Goal: Information Seeking & Learning: Find specific fact

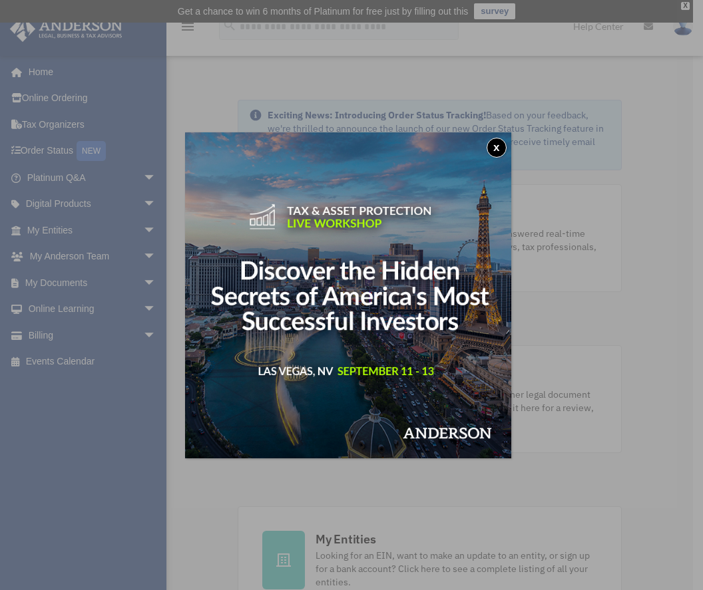
click at [41, 156] on div "x" at bounding box center [351, 295] width 703 height 590
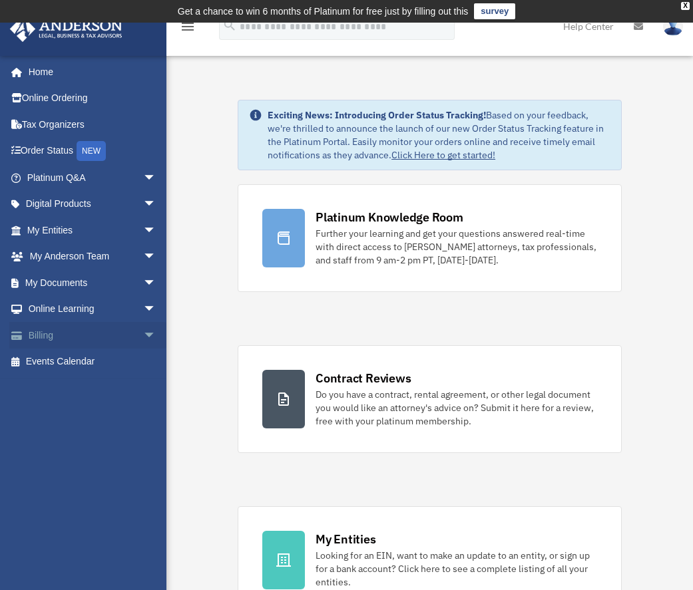
click at [47, 333] on link "Billing arrow_drop_down" at bounding box center [92, 335] width 167 height 27
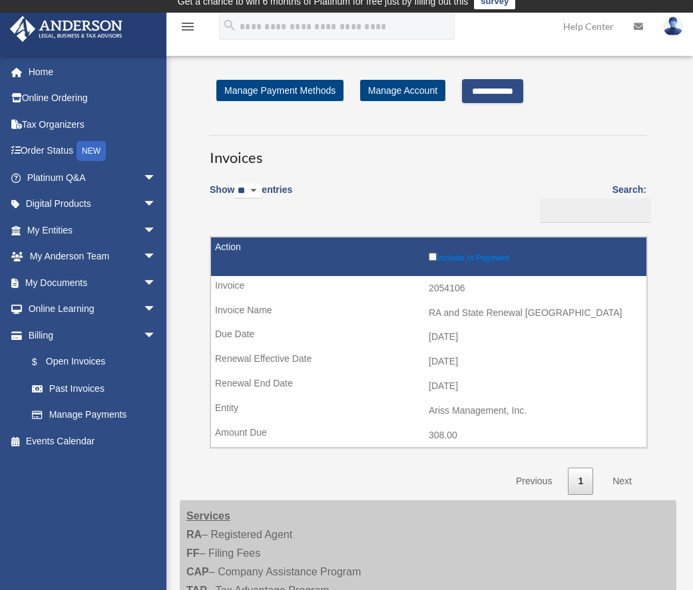
scroll to position [11, 0]
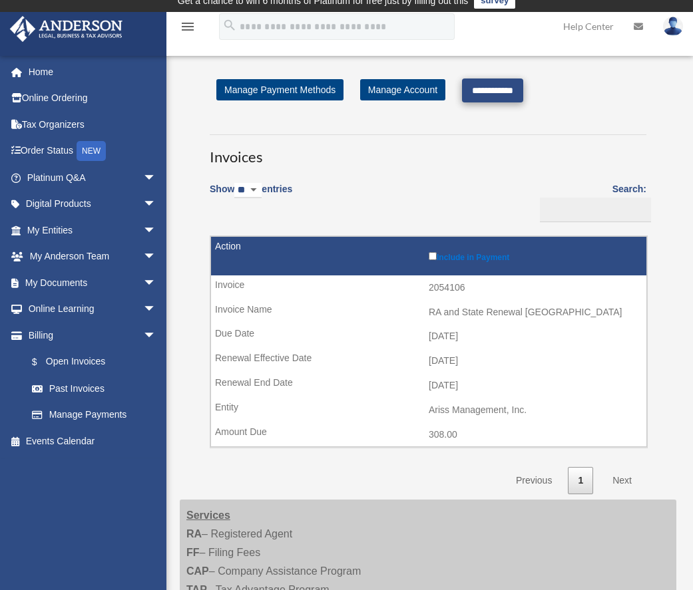
click at [523, 88] on input "**********" at bounding box center [492, 91] width 61 height 24
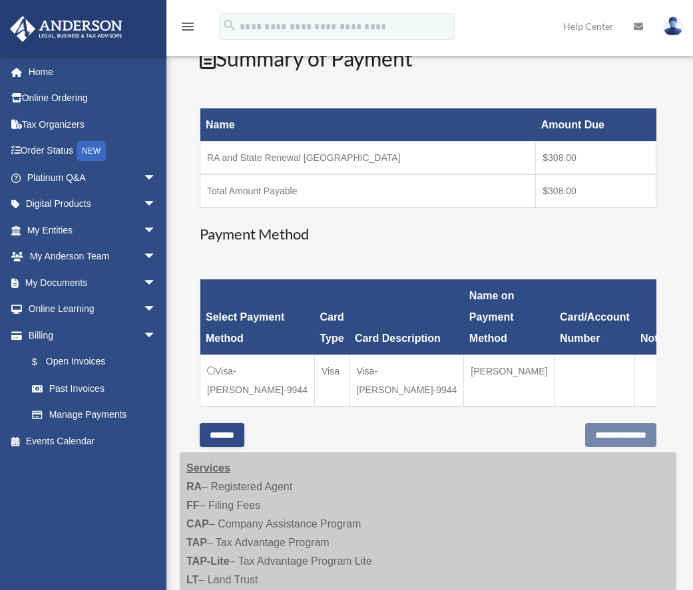
scroll to position [194, 0]
click at [618, 436] on input "**********" at bounding box center [620, 435] width 71 height 24
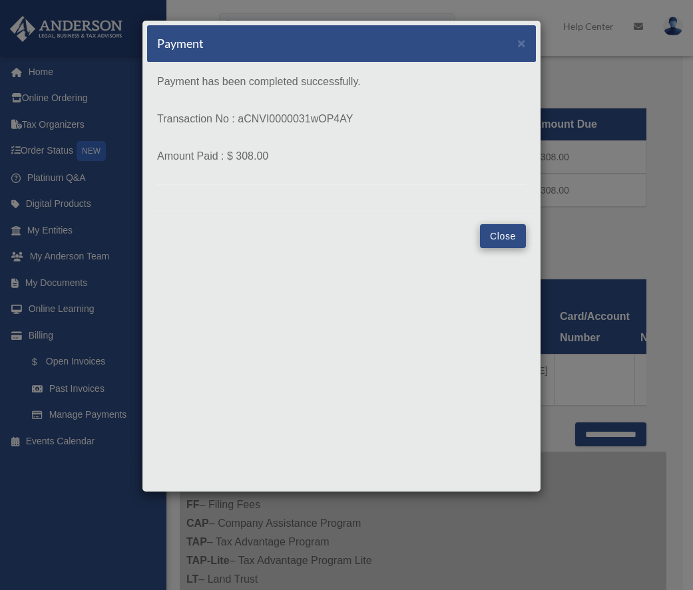
click at [505, 240] on button "Close" at bounding box center [503, 236] width 46 height 24
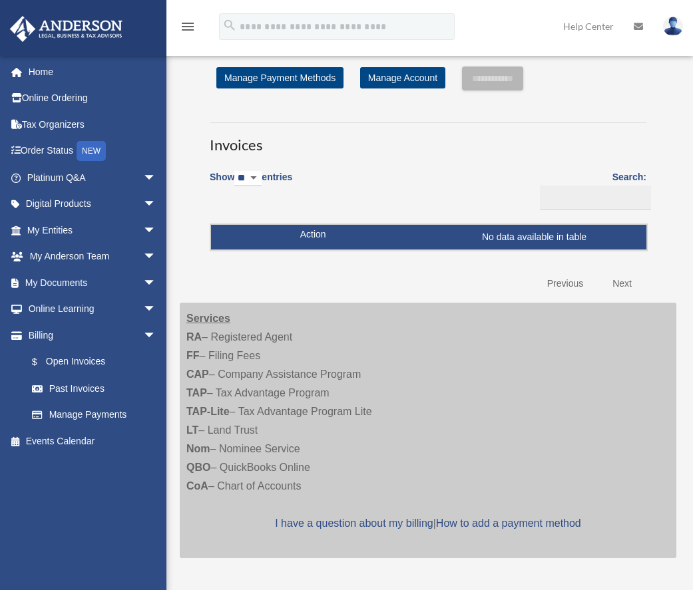
scroll to position [194, 0]
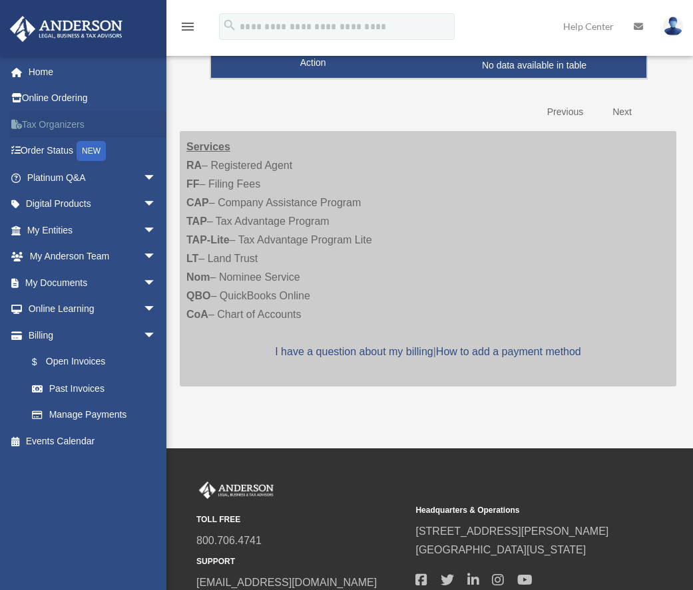
click at [64, 129] on link "Tax Organizers" at bounding box center [92, 124] width 167 height 27
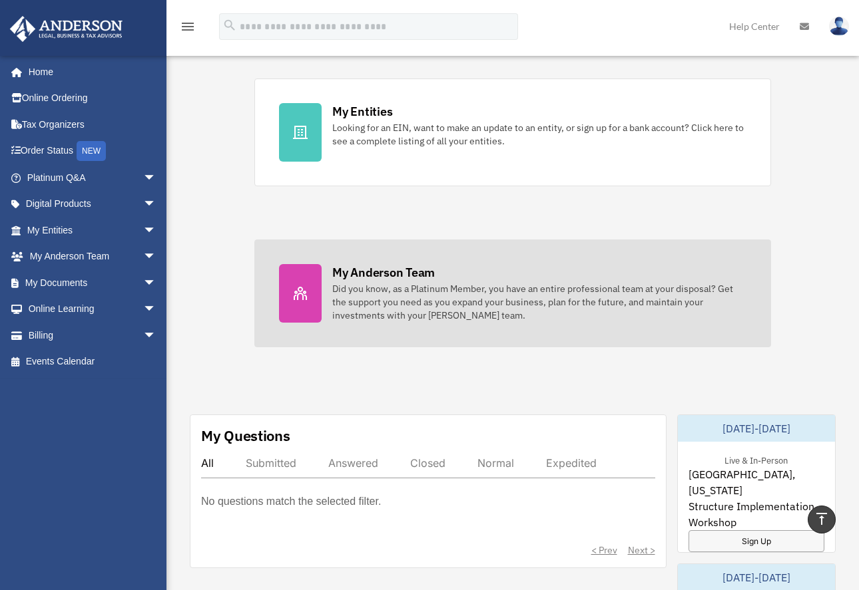
scroll to position [420, 0]
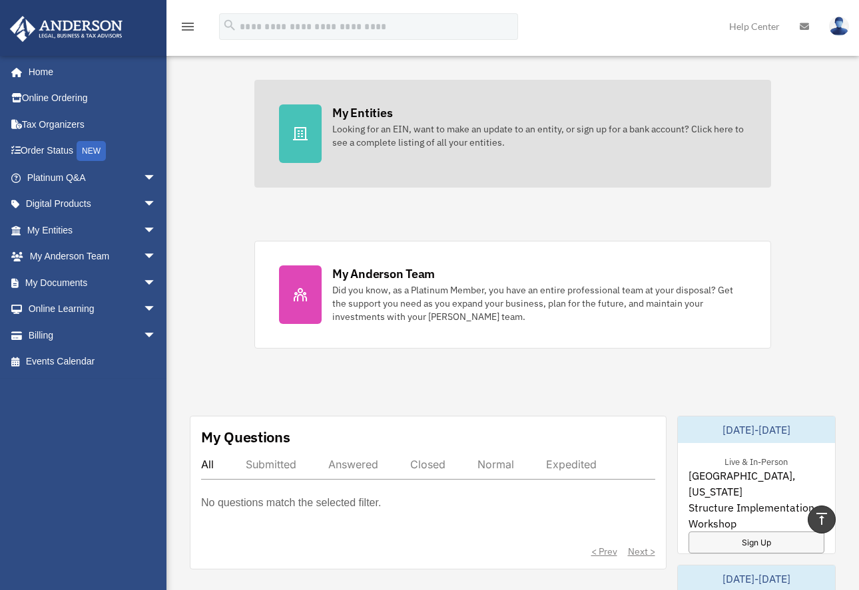
click at [359, 109] on div "My Entities" at bounding box center [362, 113] width 60 height 17
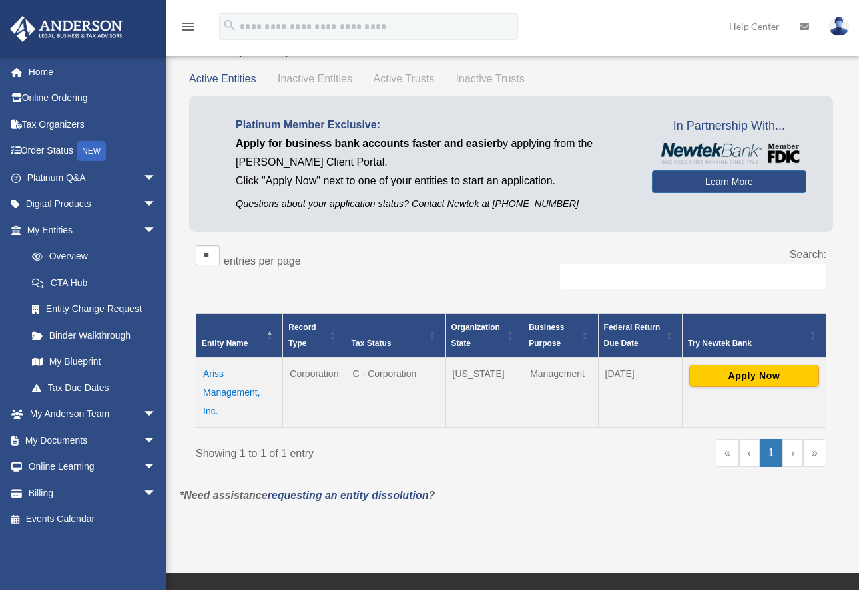
scroll to position [57, 0]
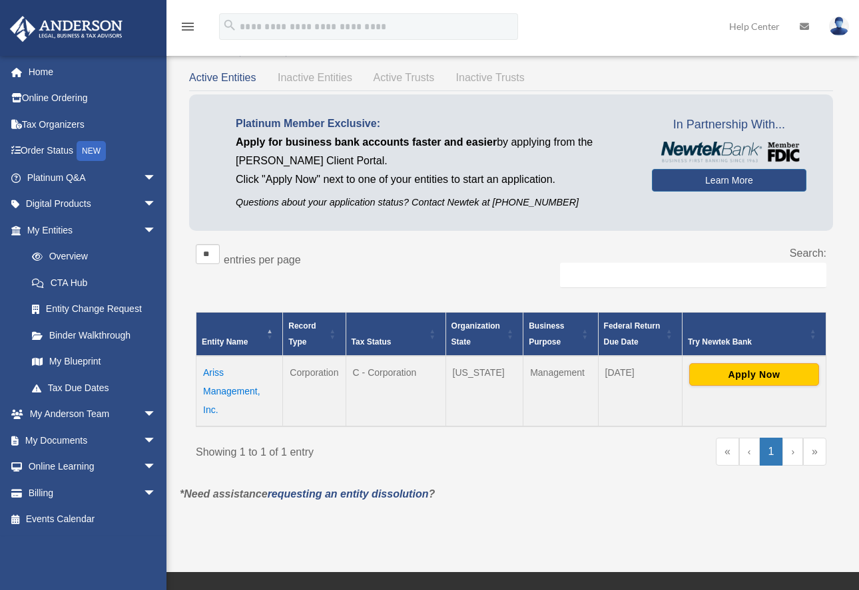
click at [327, 76] on span "Inactive Entities" at bounding box center [315, 77] width 75 height 11
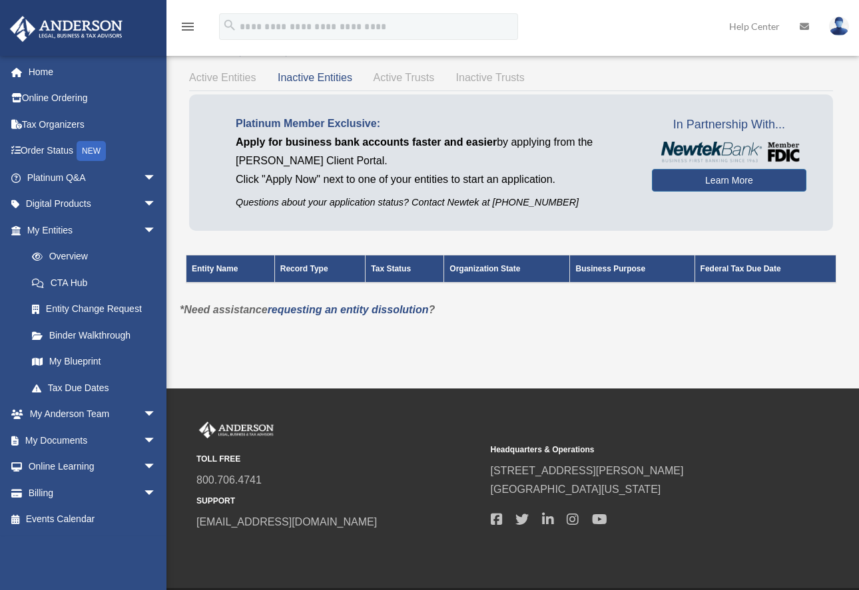
click at [241, 79] on span "Active Entities" at bounding box center [222, 77] width 67 height 11
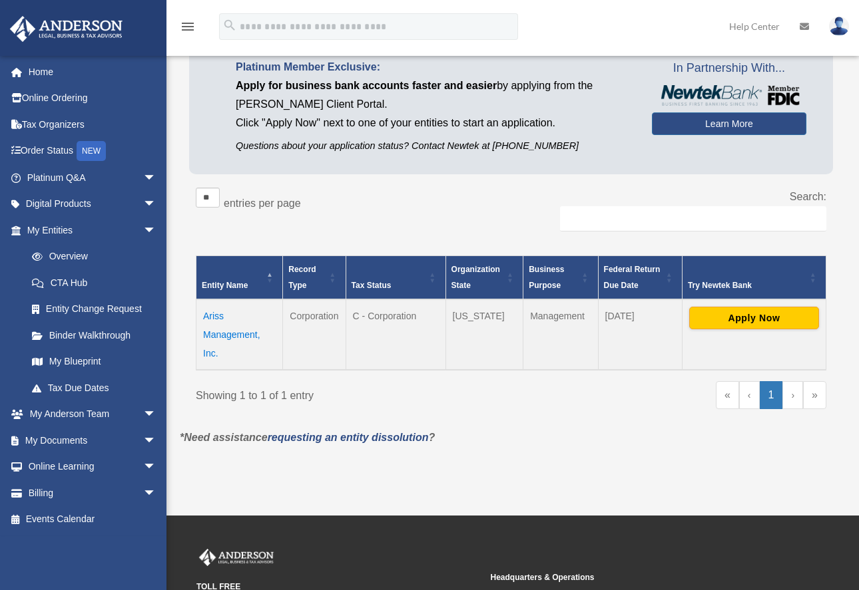
scroll to position [115, 0]
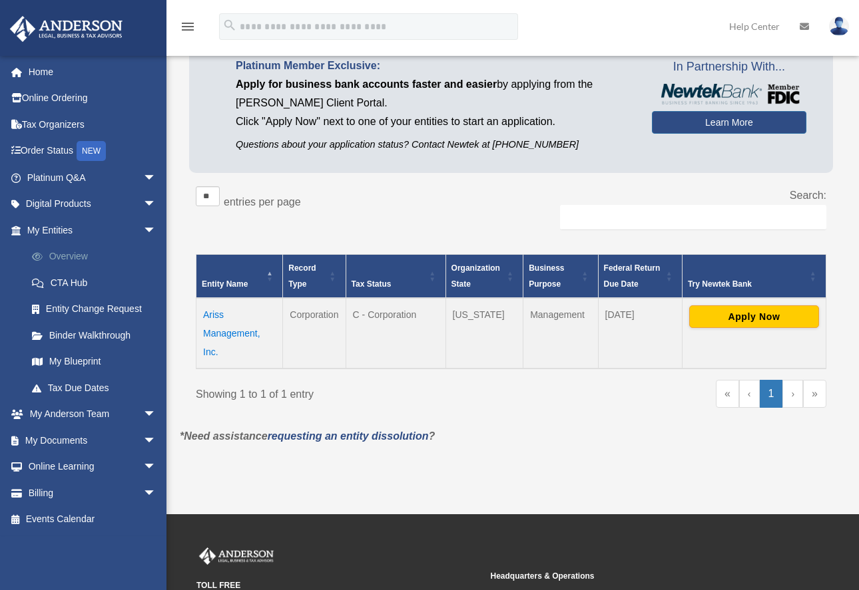
click at [83, 257] on link "Overview" at bounding box center [98, 257] width 158 height 27
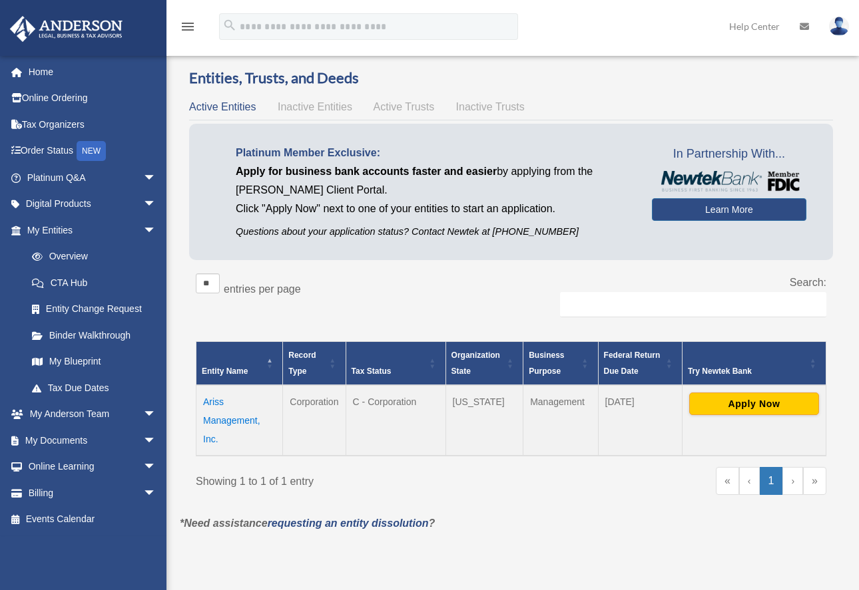
scroll to position [29, 0]
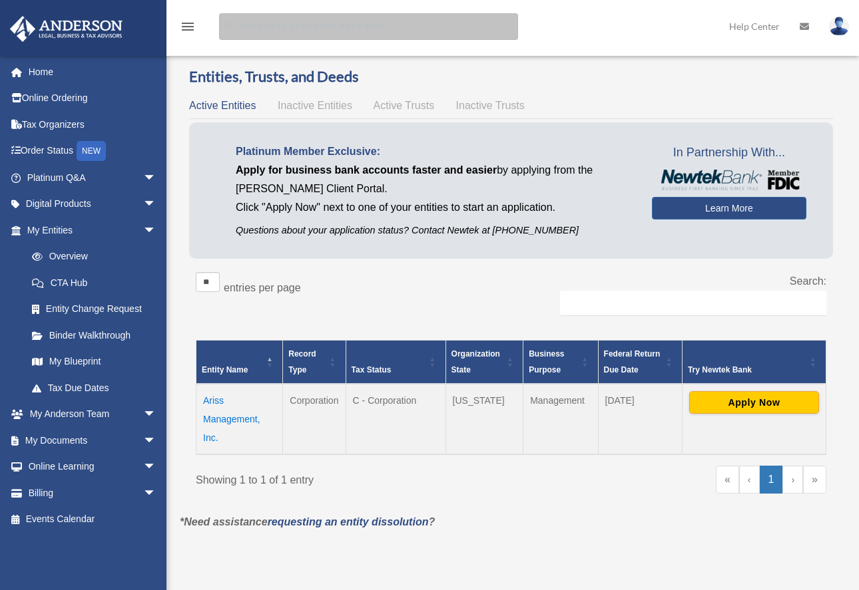
click at [391, 24] on input "search" at bounding box center [368, 26] width 299 height 27
type input "**********"
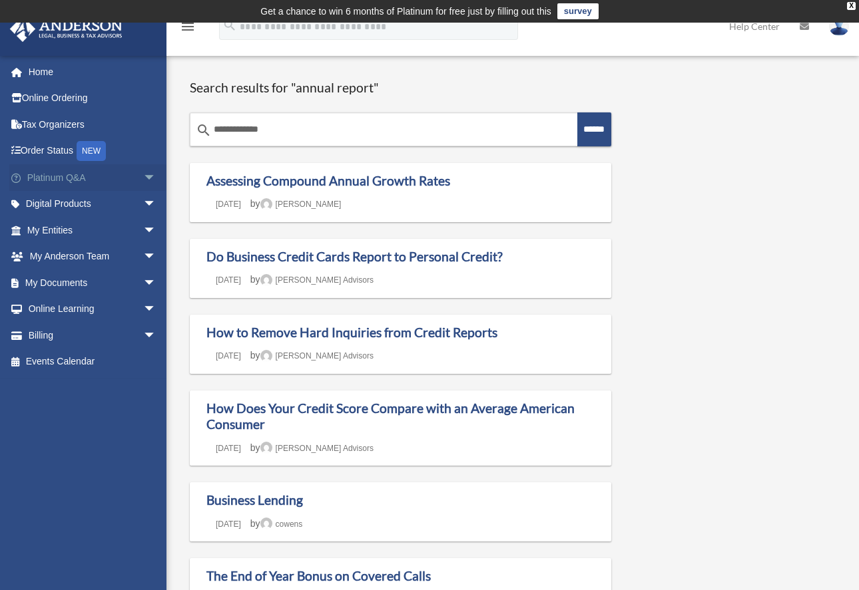
click at [151, 175] on span "arrow_drop_down" at bounding box center [156, 177] width 27 height 27
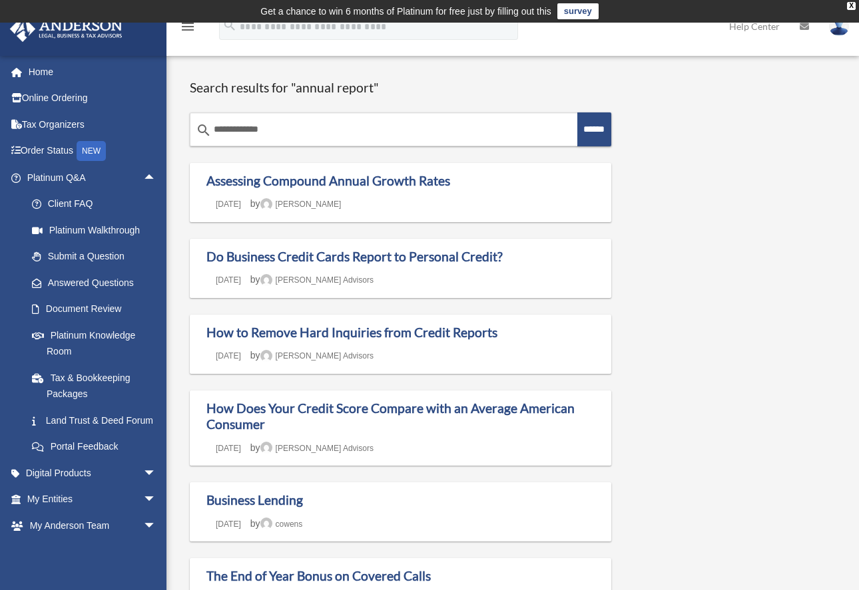
click at [186, 29] on icon "menu" at bounding box center [188, 27] width 16 height 16
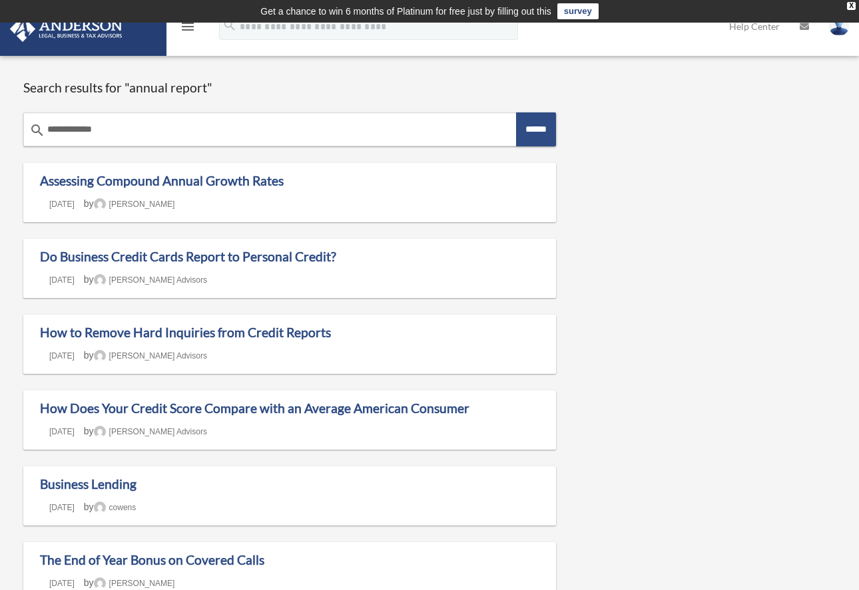
click at [186, 29] on icon "menu" at bounding box center [188, 27] width 16 height 16
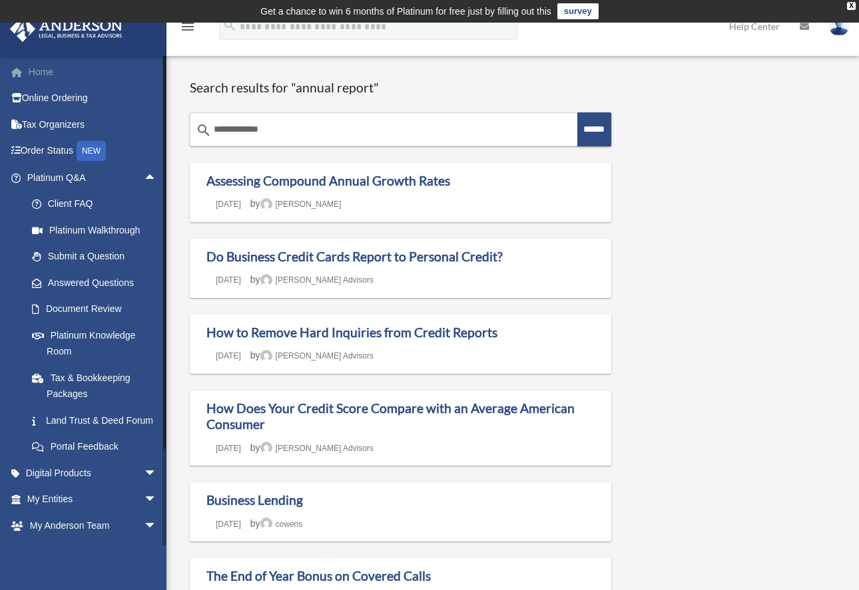
click at [43, 68] on link "Home" at bounding box center [92, 72] width 167 height 27
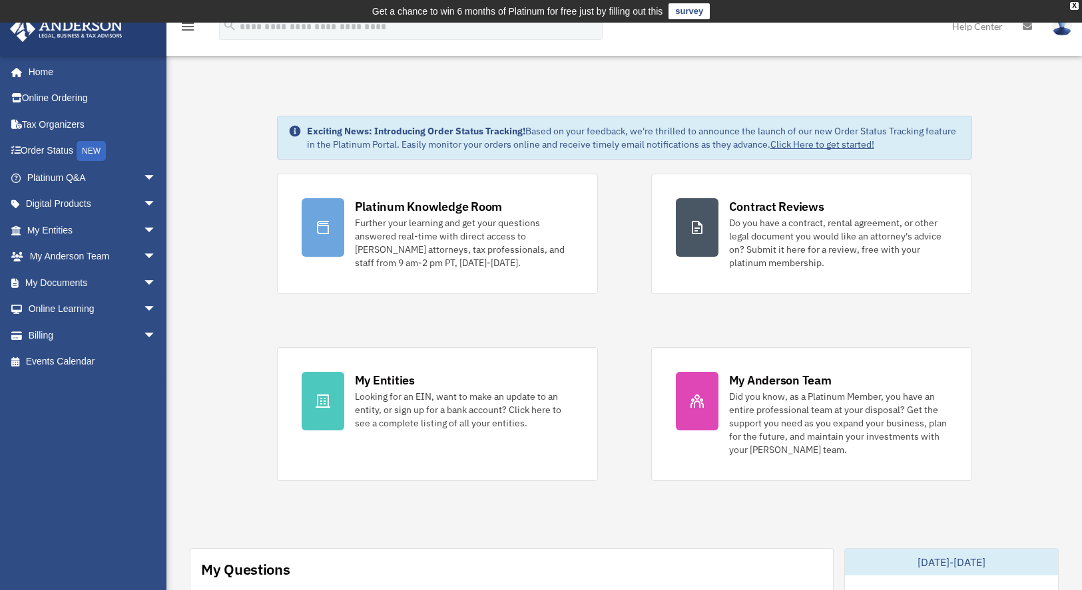
click at [858, 33] on img at bounding box center [1062, 26] width 20 height 19
click at [143, 227] on span "arrow_drop_down" at bounding box center [156, 230] width 27 height 27
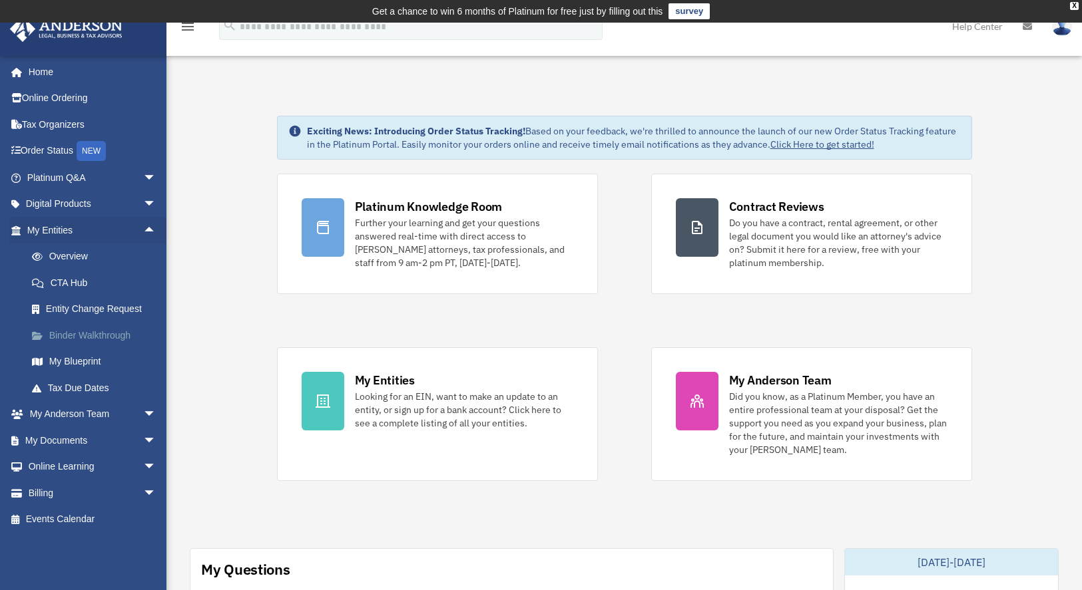
click at [79, 327] on link "Binder Walkthrough" at bounding box center [98, 335] width 158 height 27
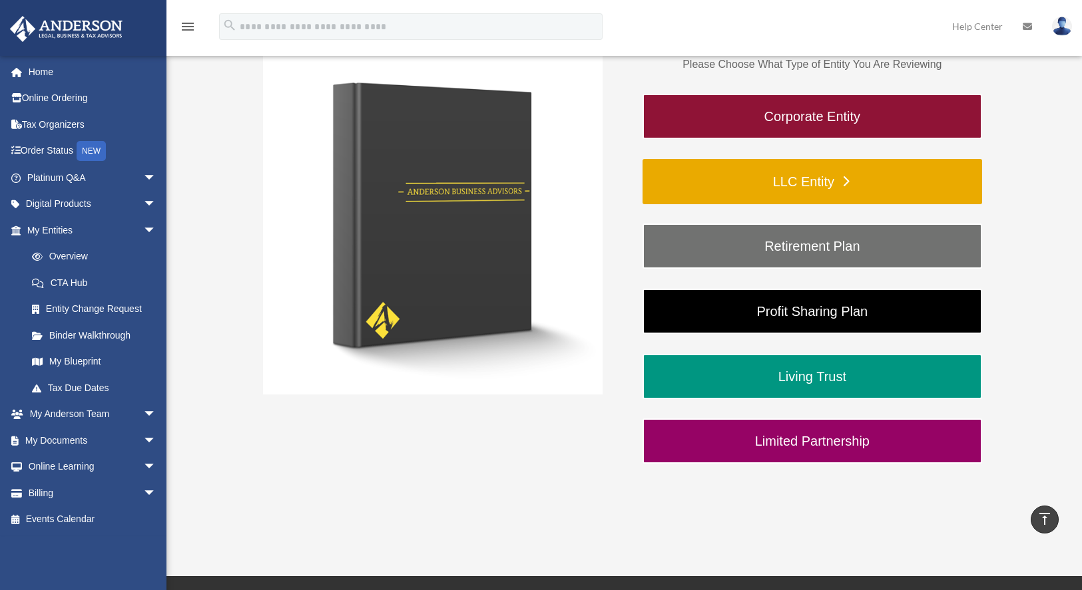
scroll to position [245, 0]
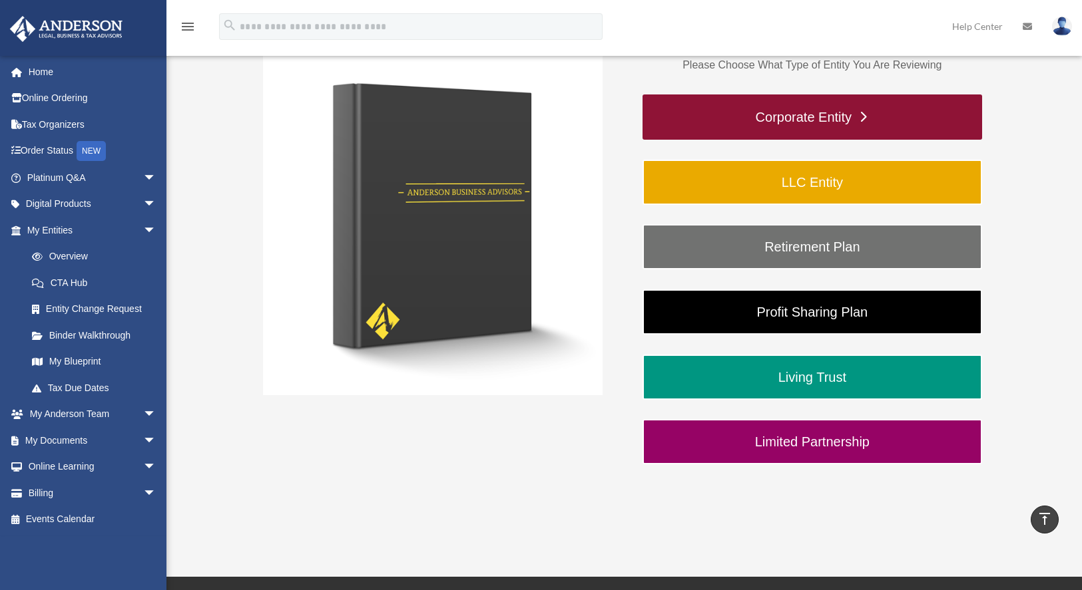
click at [812, 125] on link "Corporate Entity" at bounding box center [811, 117] width 339 height 45
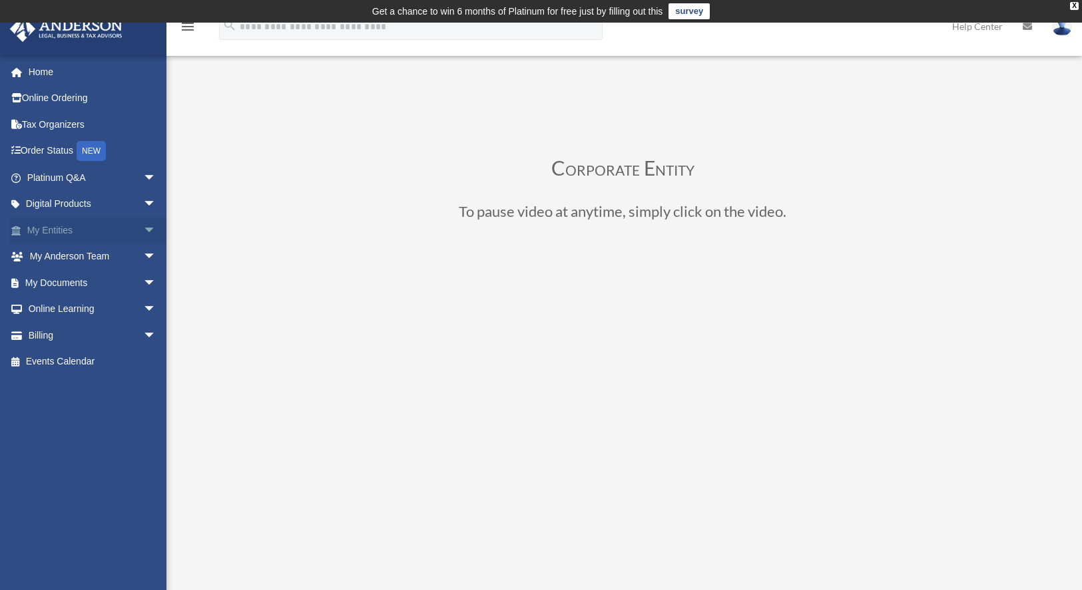
click at [85, 232] on link "My Entities arrow_drop_down" at bounding box center [92, 230] width 167 height 27
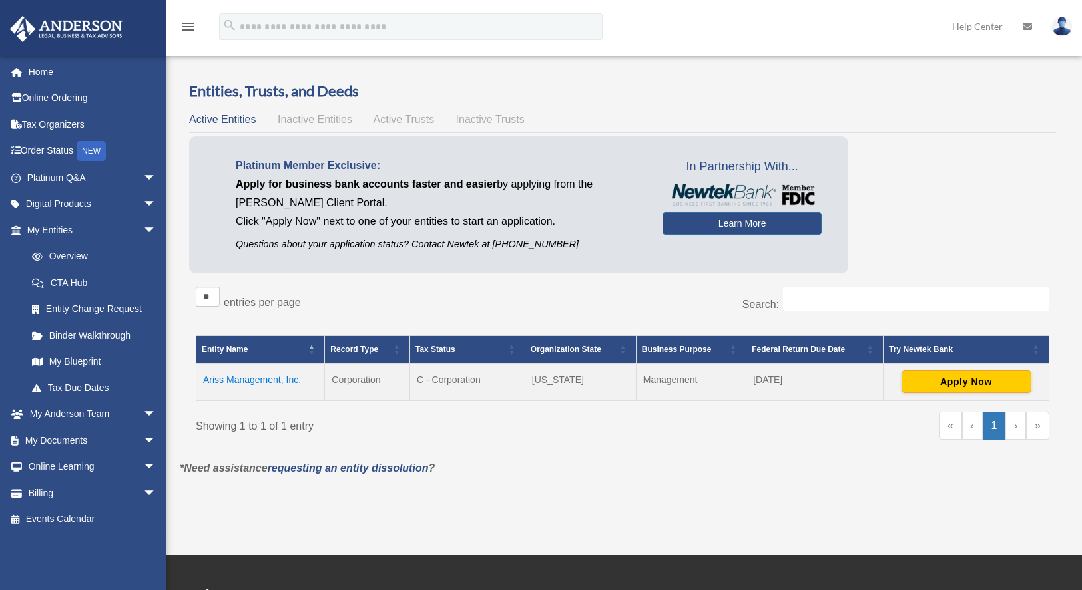
scroll to position [28, 0]
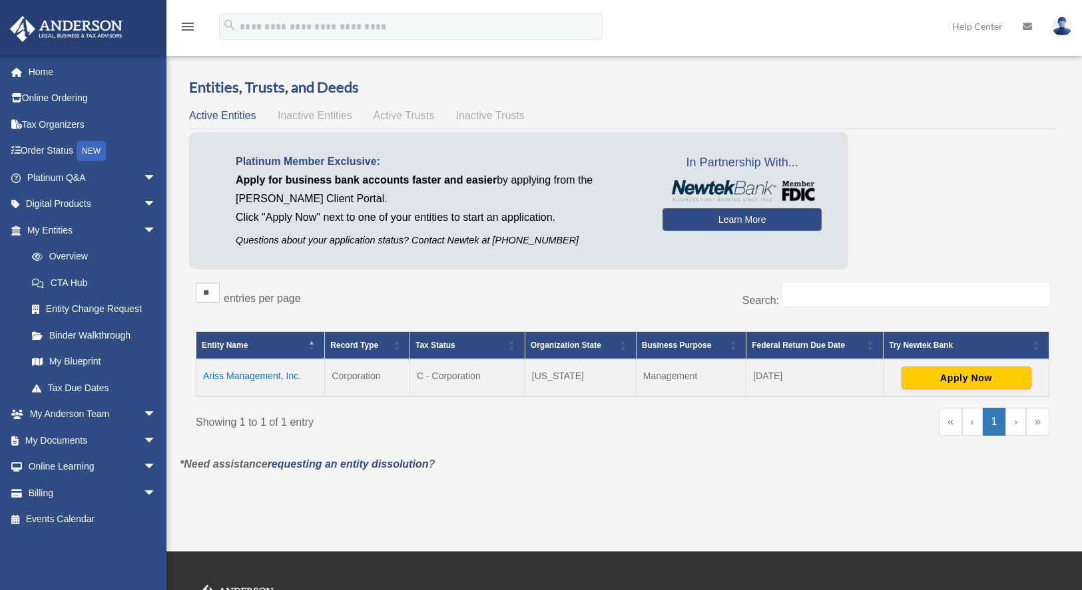
click at [288, 371] on td "Ariss Management, Inc." at bounding box center [260, 377] width 128 height 37
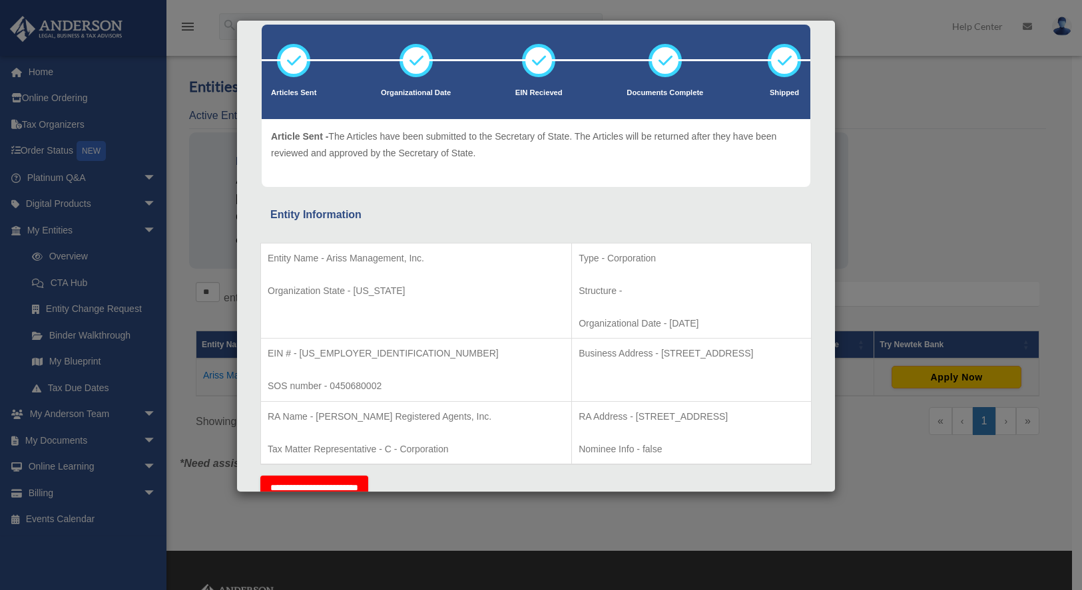
scroll to position [95, 0]
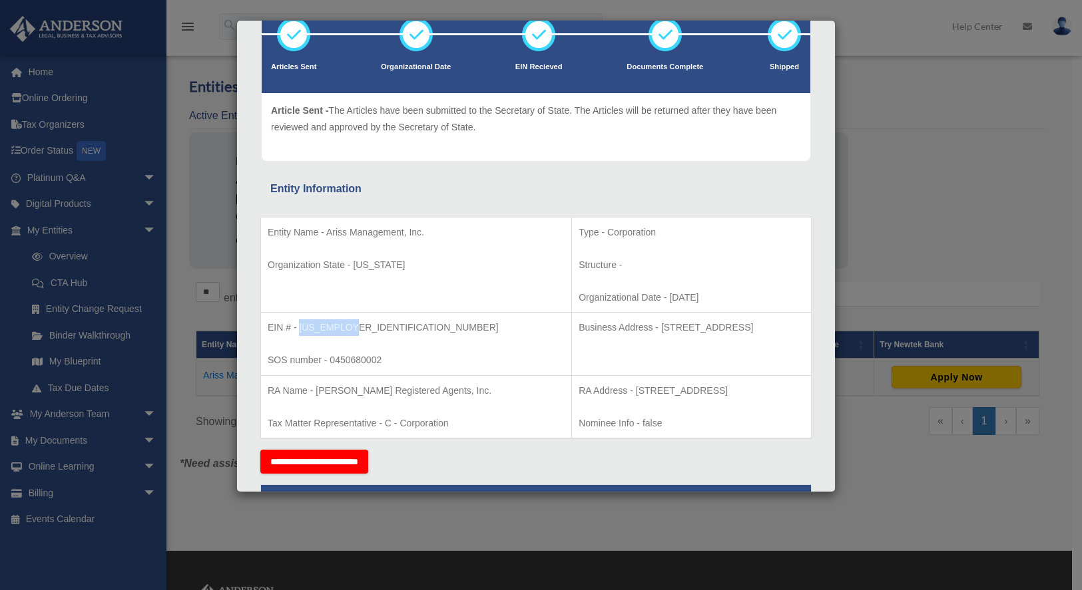
drag, startPoint x: 355, startPoint y: 327, endPoint x: 298, endPoint y: 329, distance: 57.3
click at [298, 329] on p "EIN # - [US_EMPLOYER_IDENTIFICATION_NUMBER]" at bounding box center [416, 328] width 297 height 17
copy p "[US_EMPLOYER_IDENTIFICATION_NUMBER]"
drag, startPoint x: 552, startPoint y: 328, endPoint x: 754, endPoint y: 340, distance: 202.1
click at [754, 340] on td "Business Address - [STREET_ADDRESS]" at bounding box center [692, 344] width 240 height 63
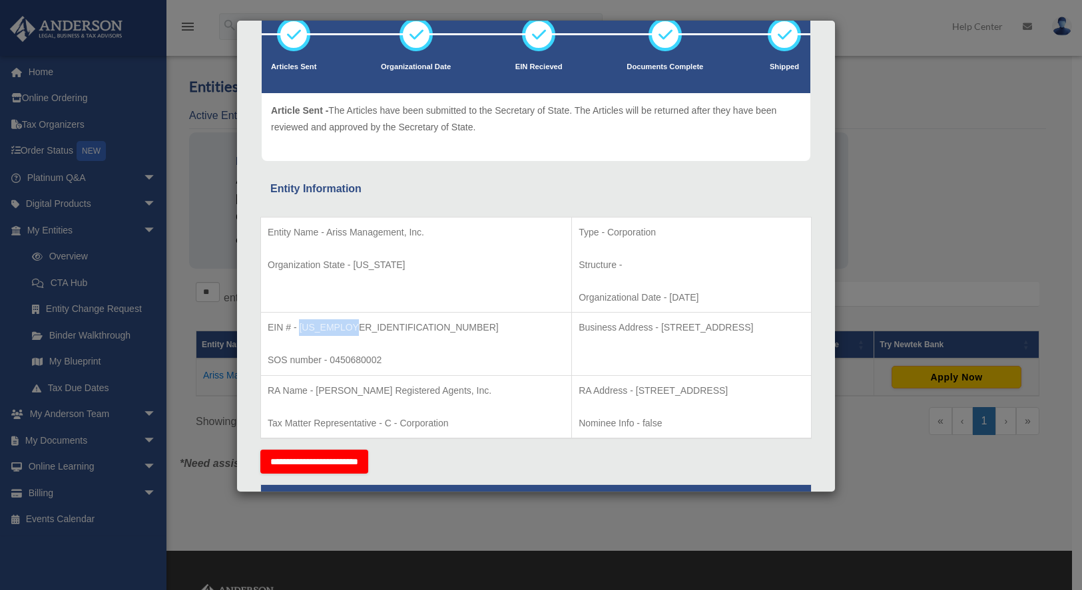
copy p "[STREET_ADDRESS]"
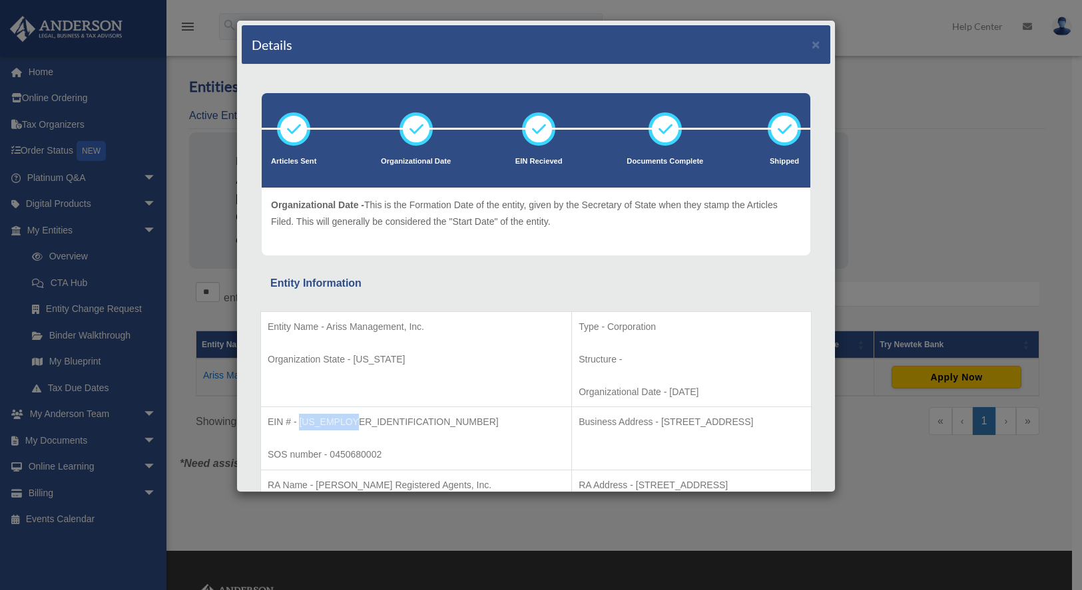
scroll to position [0, 0]
click at [811, 45] on button "×" at bounding box center [815, 44] width 9 height 14
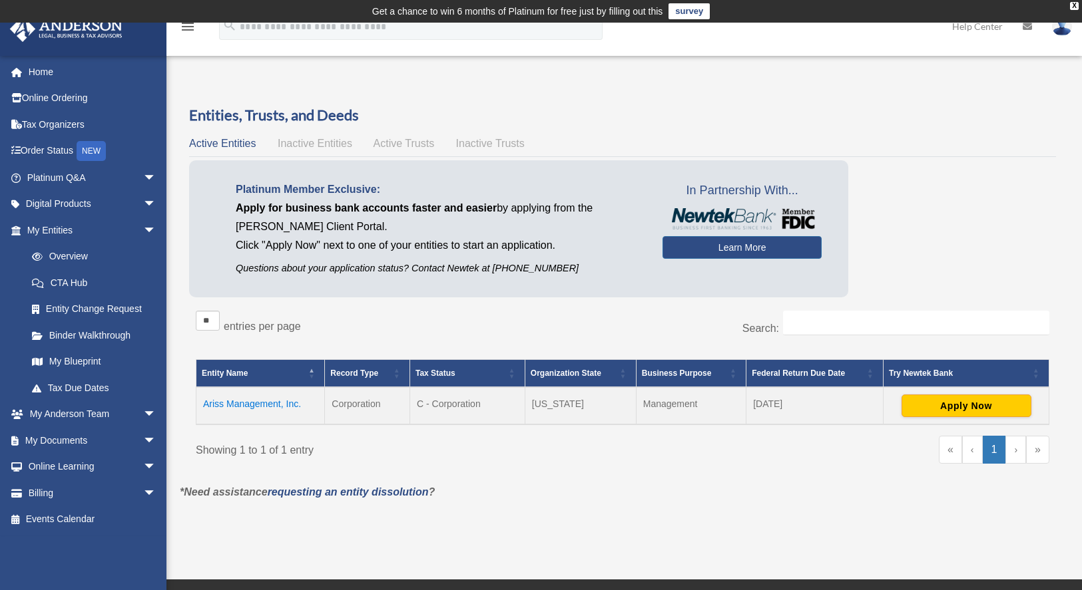
click at [1051, 29] on link at bounding box center [1062, 26] width 40 height 59
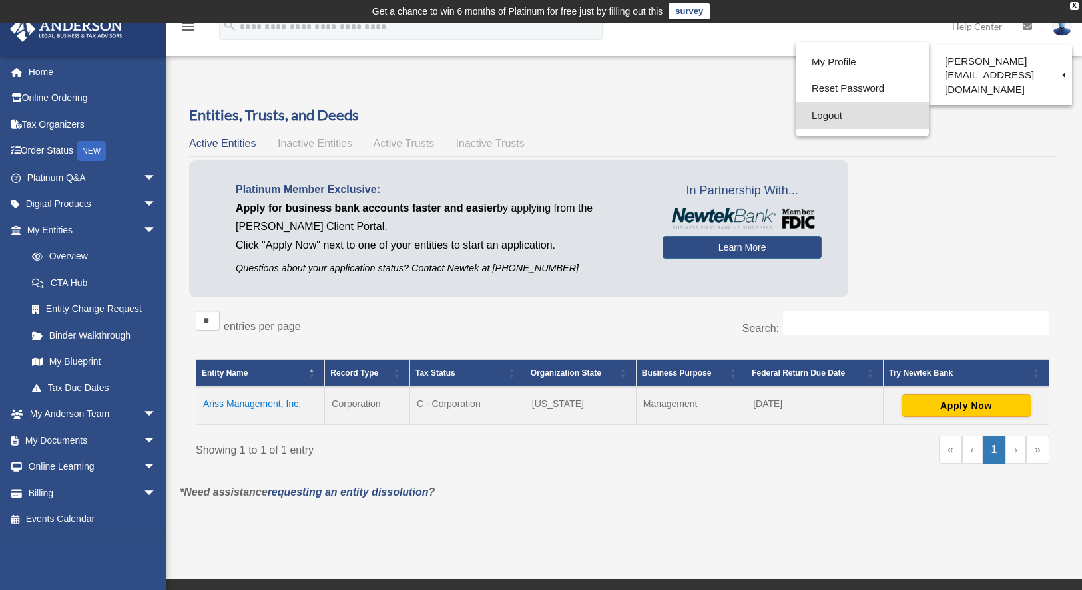
click at [803, 118] on link "Logout" at bounding box center [861, 116] width 133 height 27
